Goal: Transaction & Acquisition: Purchase product/service

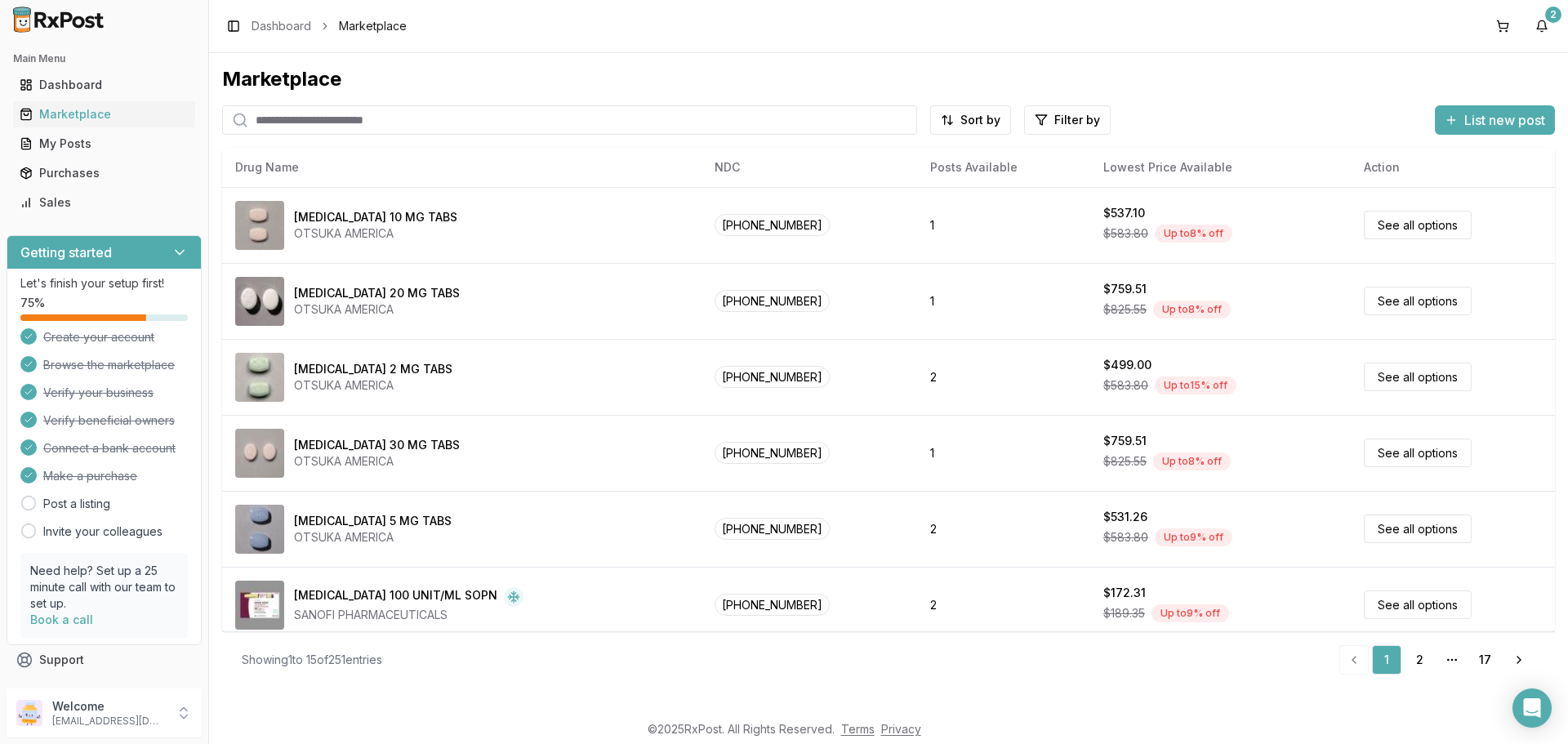
click at [427, 112] on input "search" at bounding box center [569, 119] width 695 height 30
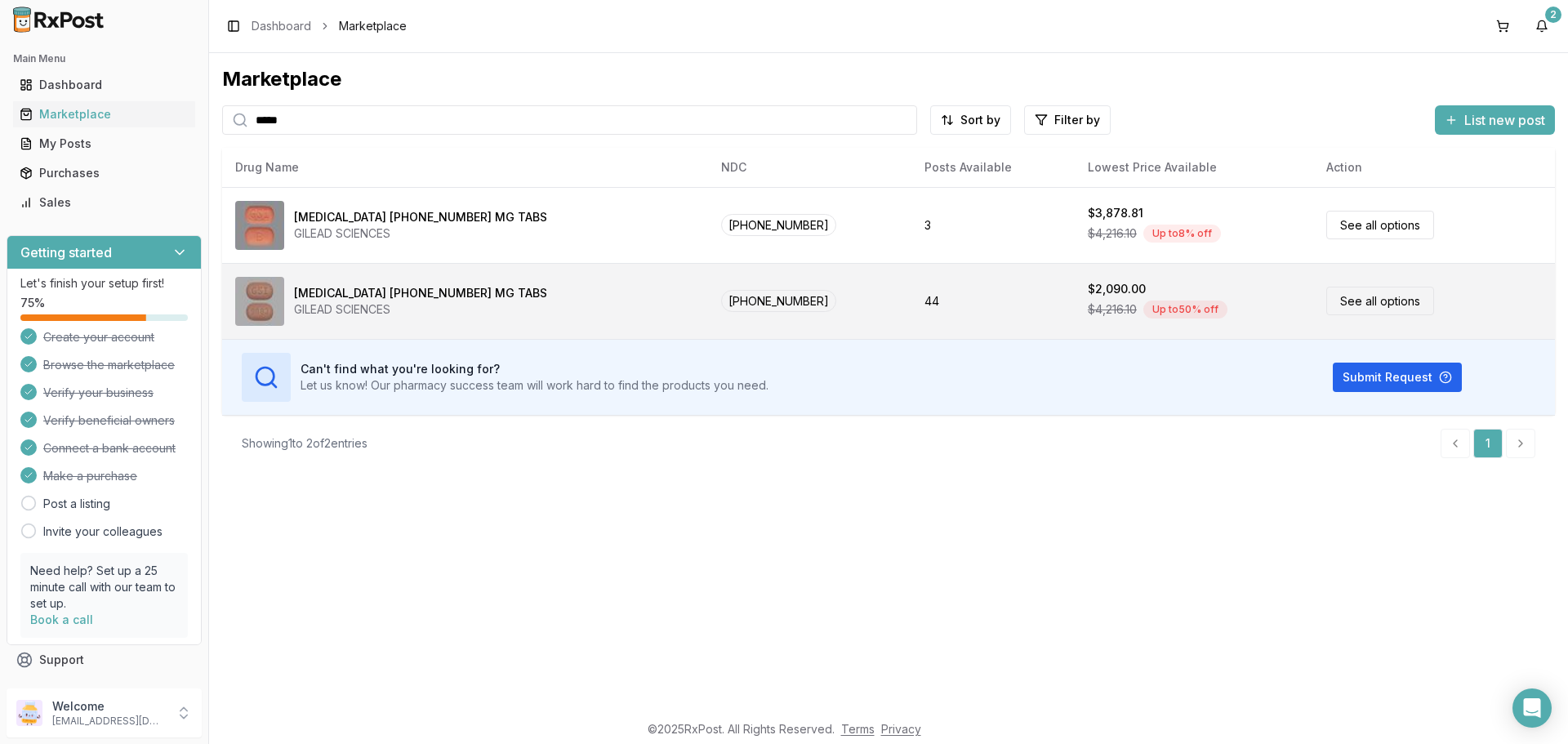
type input "*****"
click at [1332, 298] on link "See all options" at bounding box center [1380, 301] width 108 height 29
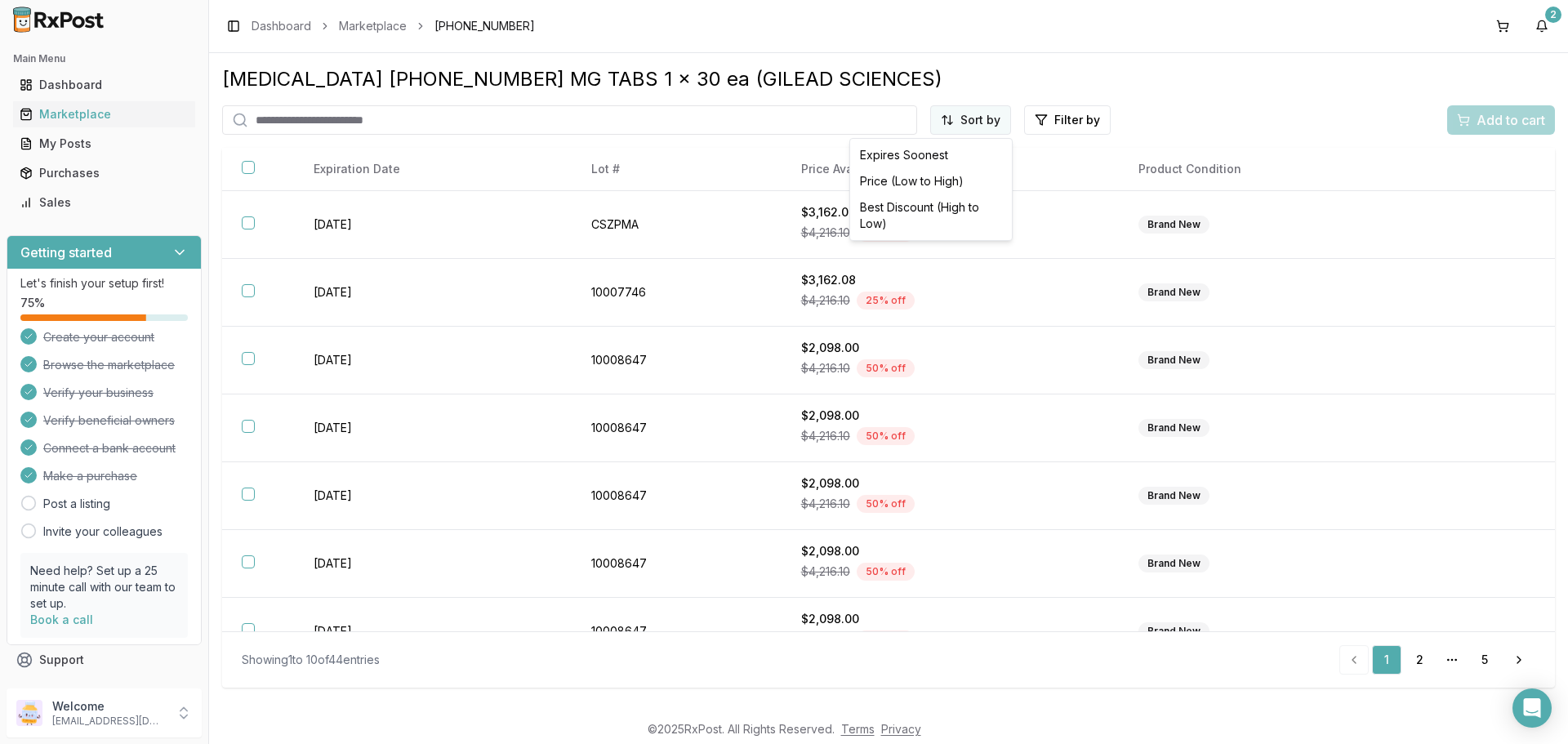
click at [981, 119] on html "Main Menu Dashboard Marketplace My Posts Purchases Sales Getting started Let's …" at bounding box center [784, 372] width 1568 height 744
click at [925, 178] on div "Price (Low to High)" at bounding box center [931, 180] width 155 height 26
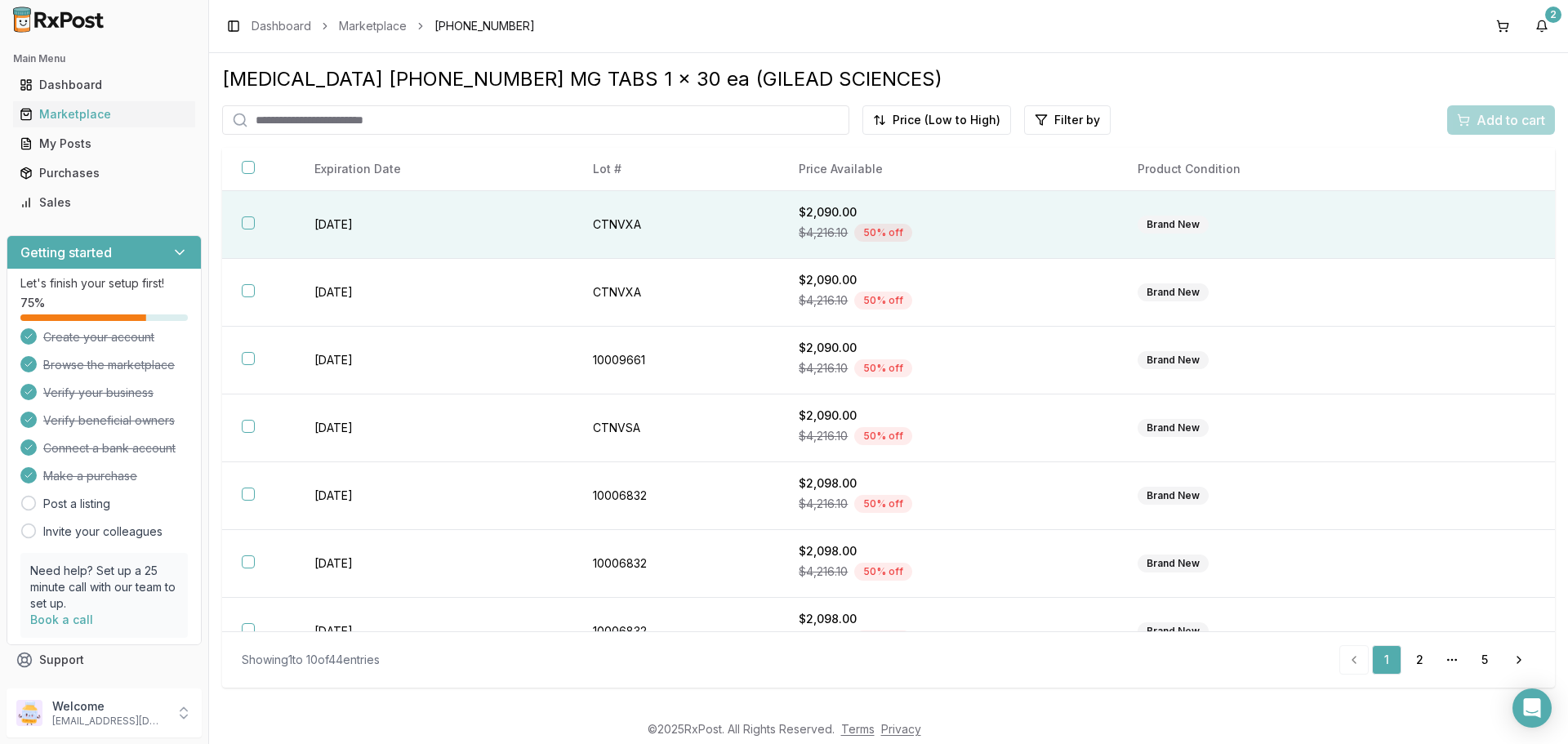
click at [241, 224] on button "button" at bounding box center [248, 223] width 13 height 13
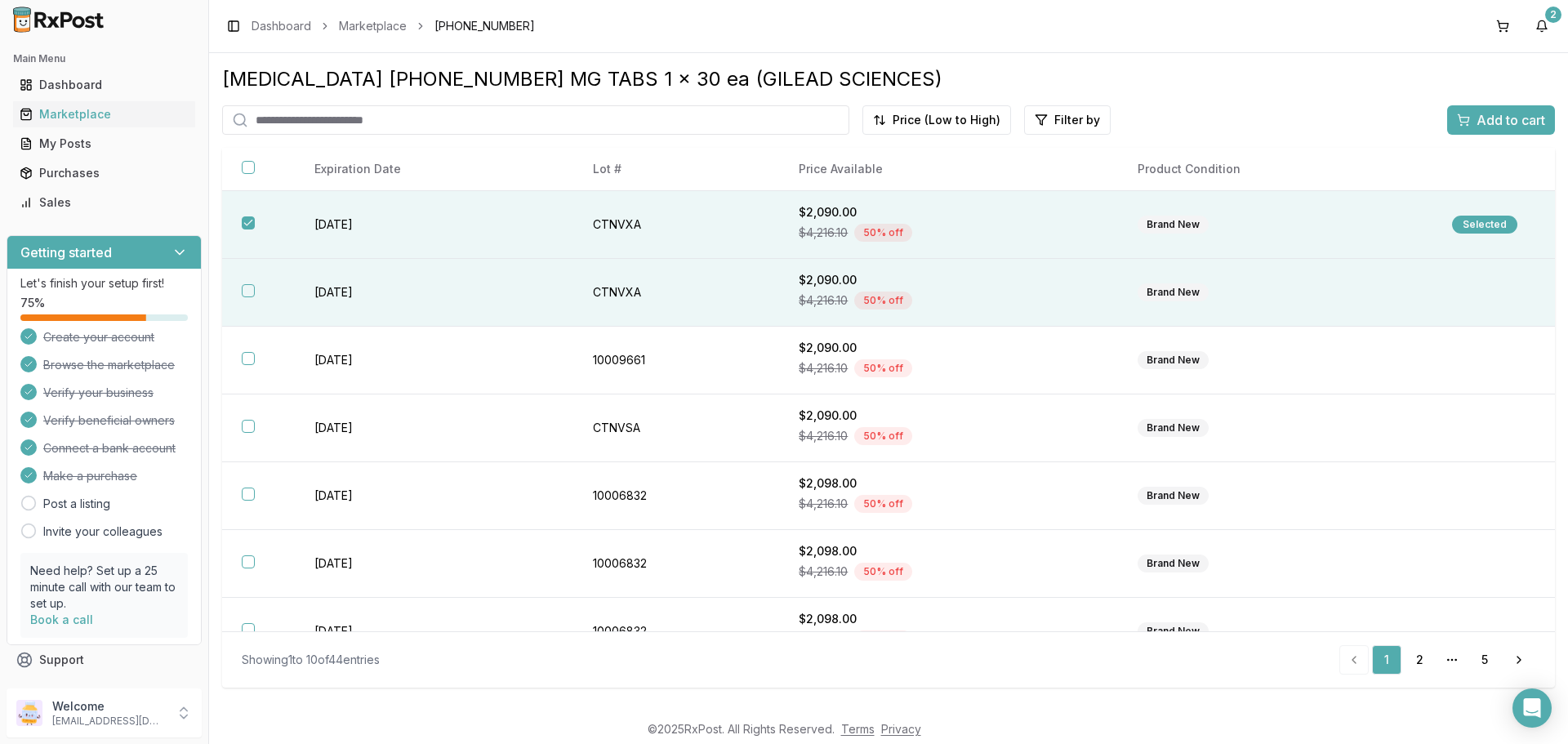
click at [250, 287] on button "button" at bounding box center [248, 291] width 13 height 13
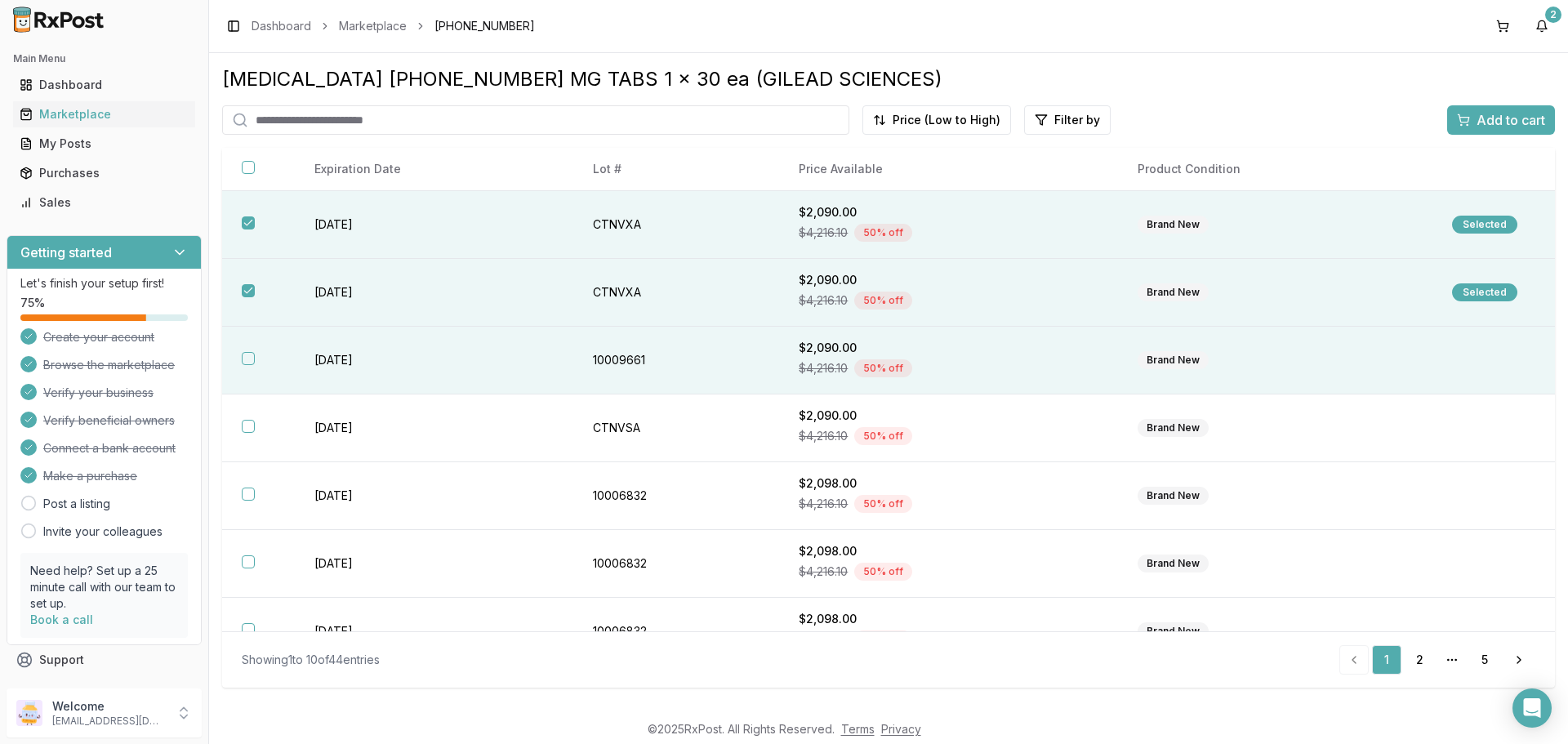
click at [243, 362] on button "button" at bounding box center [248, 359] width 13 height 13
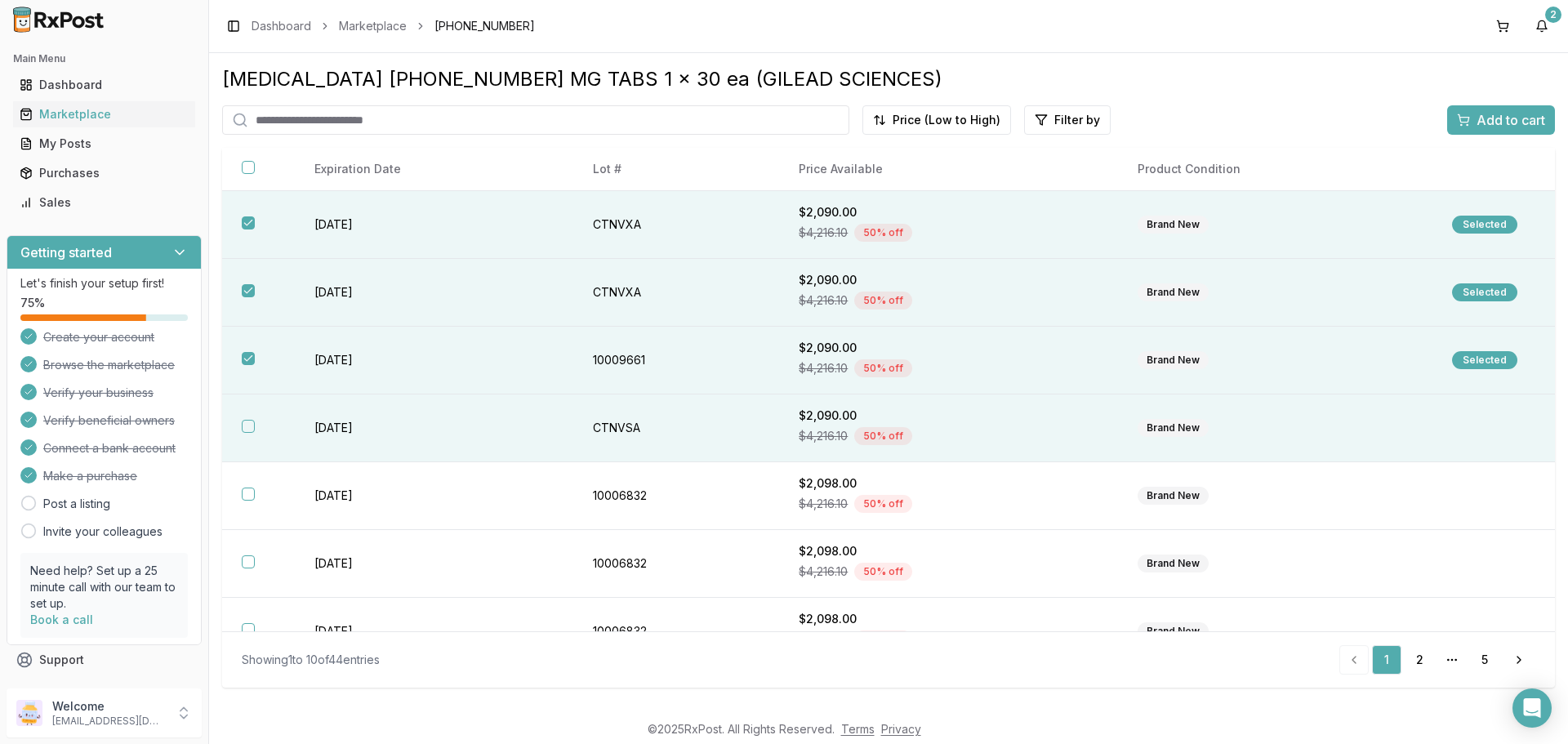
click at [244, 424] on button "button" at bounding box center [248, 426] width 13 height 13
